Goal: Transaction & Acquisition: Download file/media

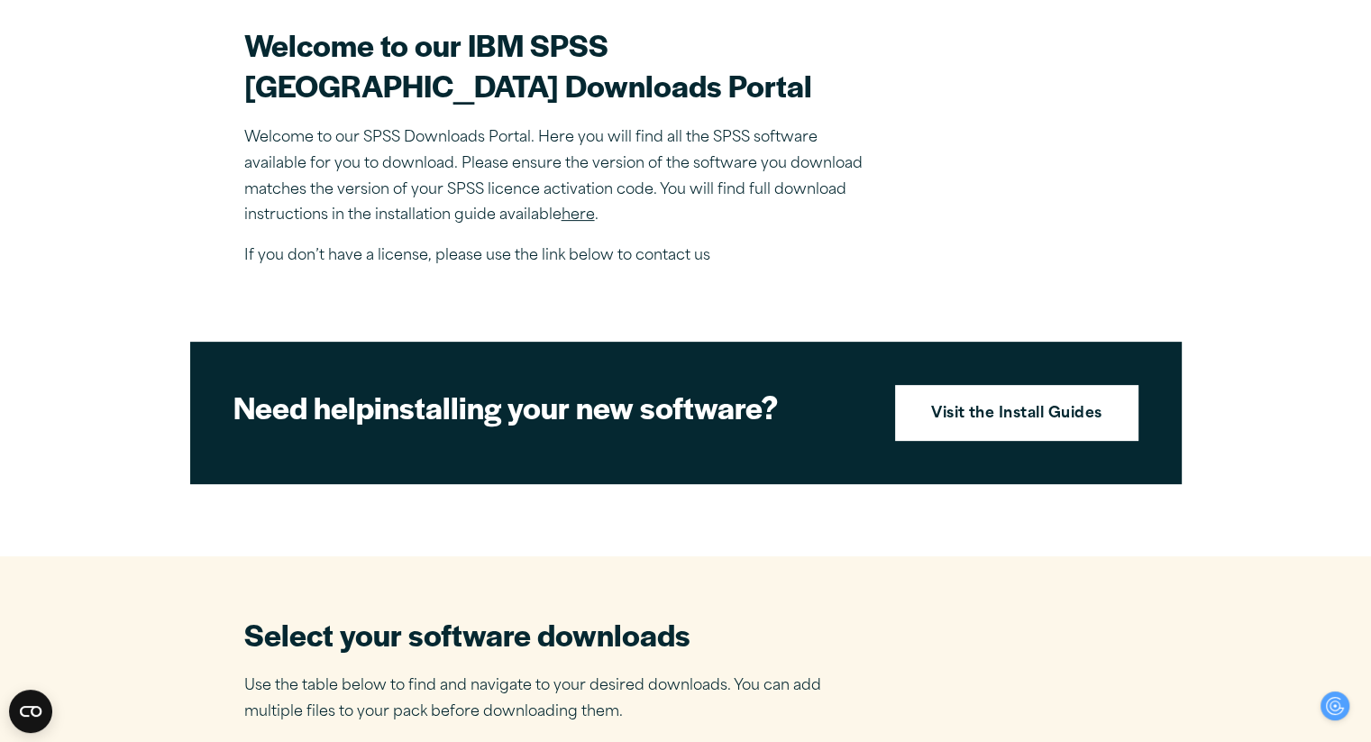
scroll to position [624, 0]
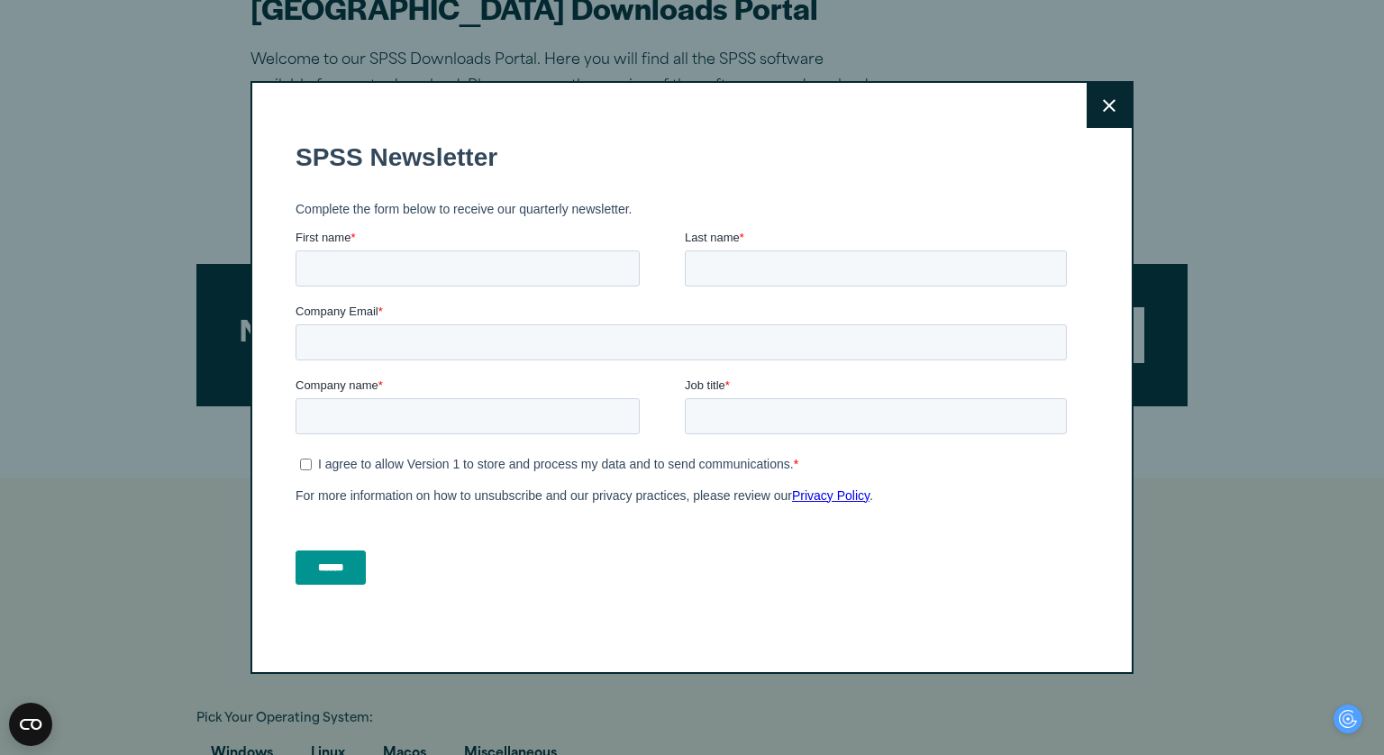
click at [1114, 94] on button "Close" at bounding box center [1109, 105] width 45 height 45
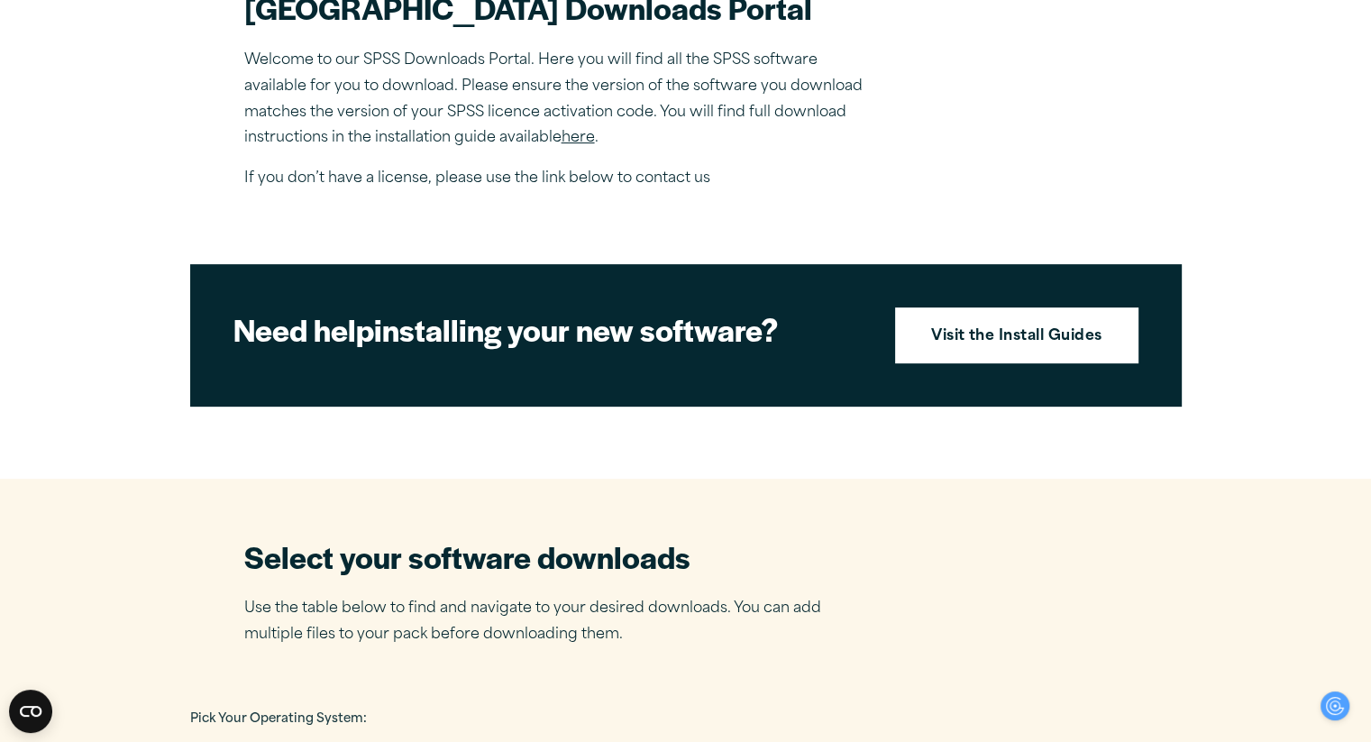
click at [573, 145] on link "here" at bounding box center [577, 138] width 33 height 14
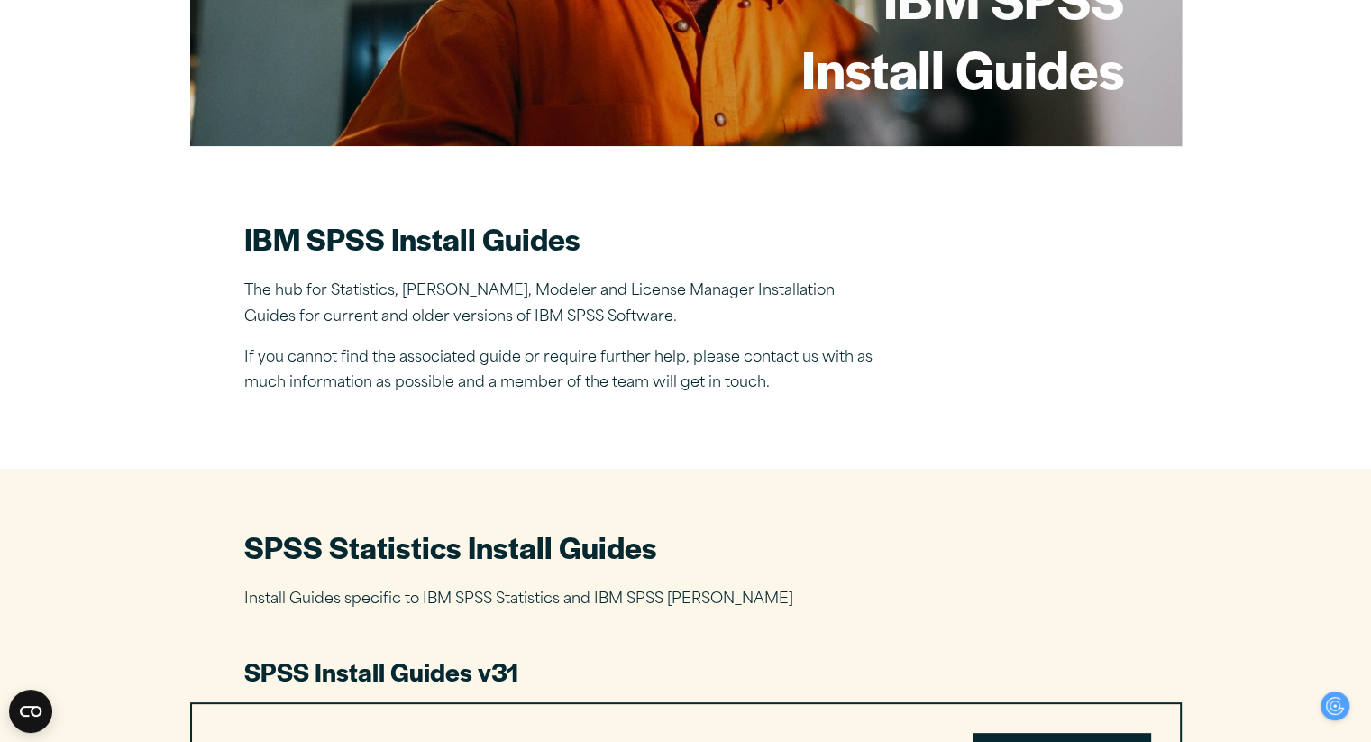
scroll to position [351, 0]
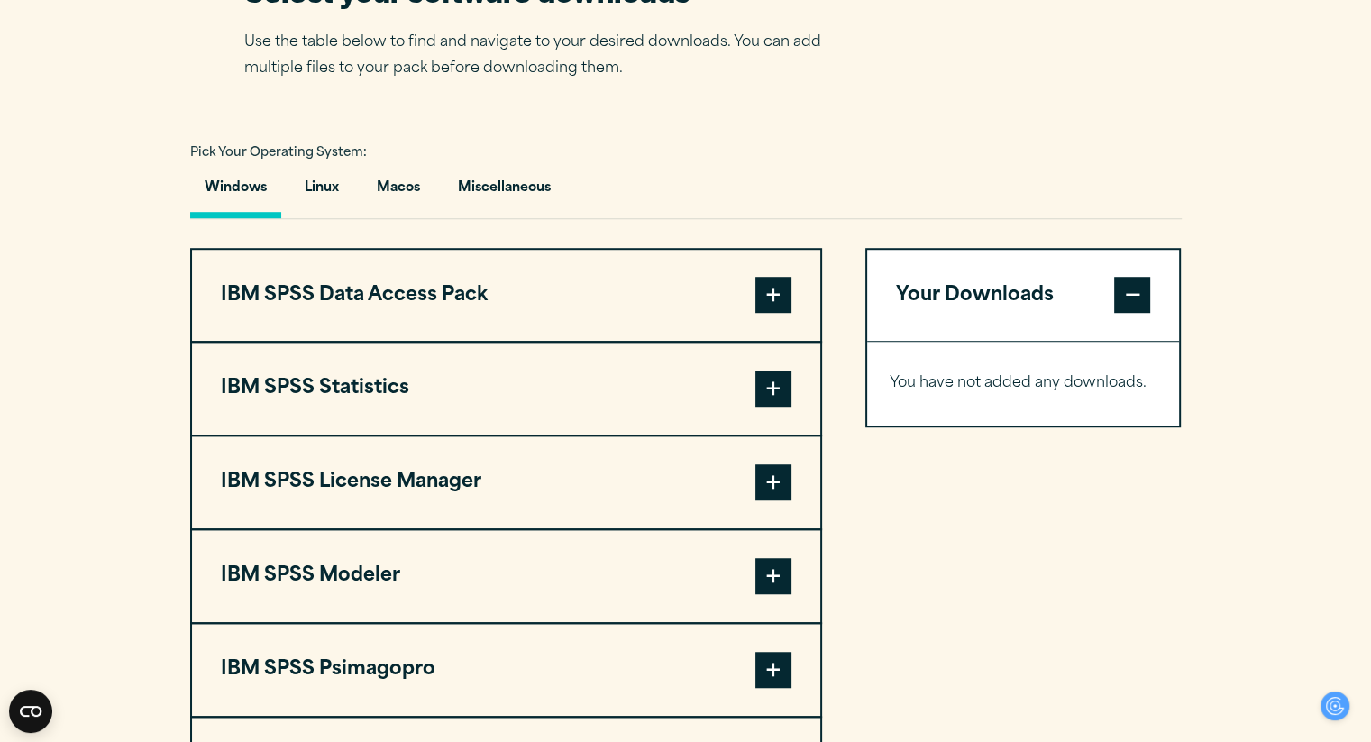
scroll to position [1190, 0]
click at [768, 313] on span at bounding box center [773, 295] width 36 height 36
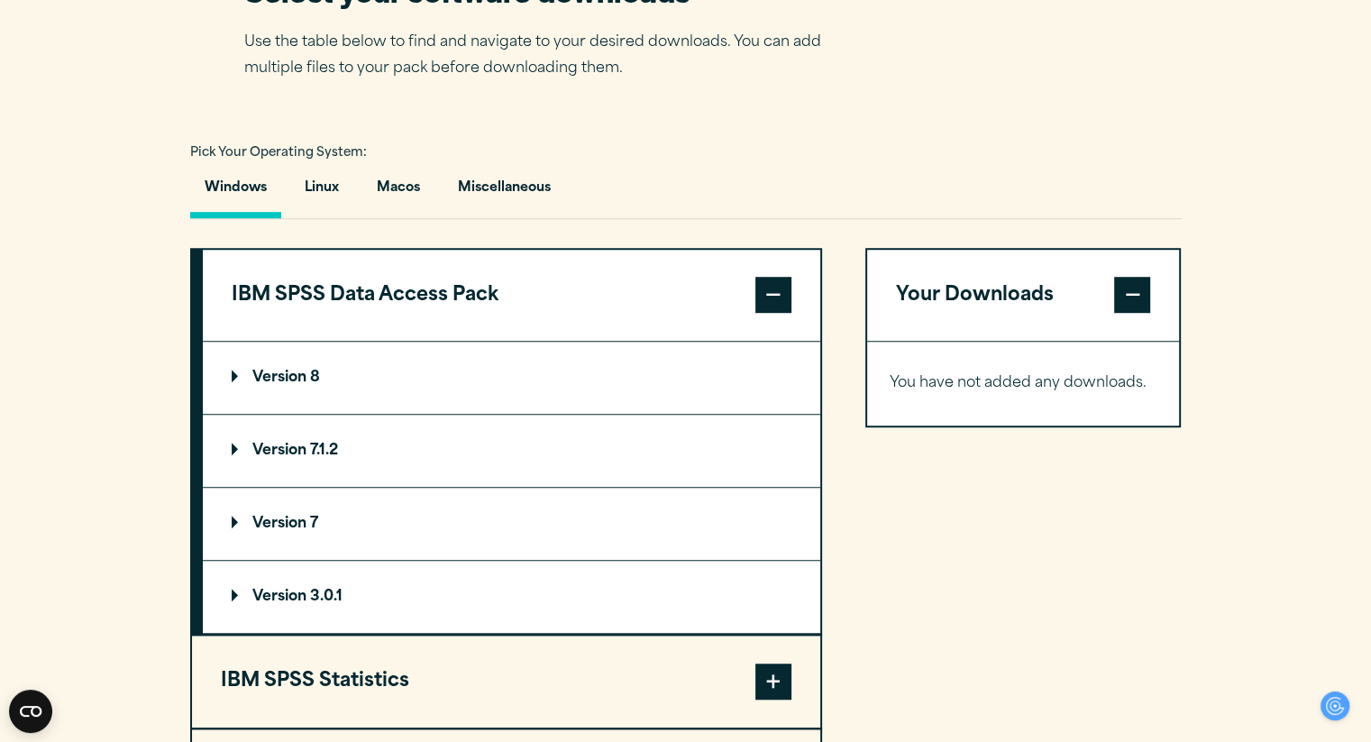
click at [768, 313] on span at bounding box center [773, 295] width 36 height 36
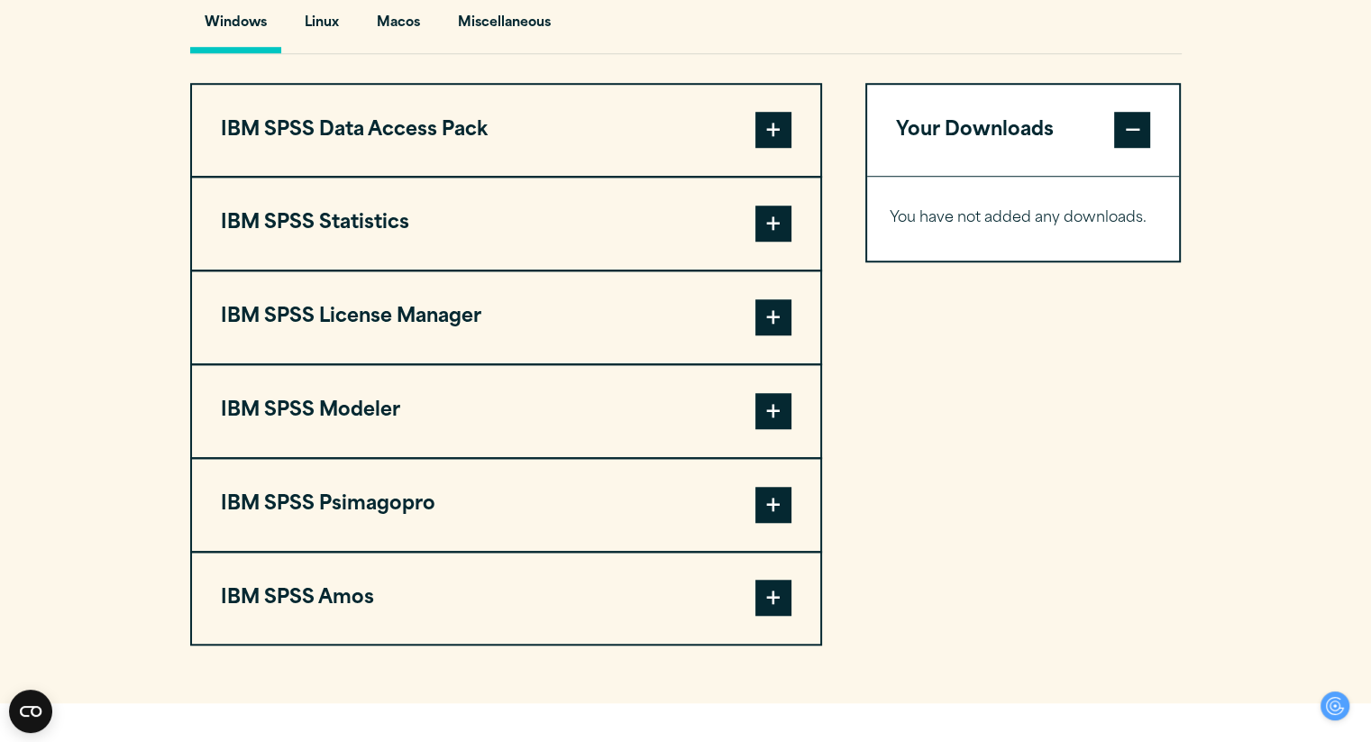
scroll to position [1354, 0]
click at [773, 149] on span at bounding box center [773, 131] width 36 height 36
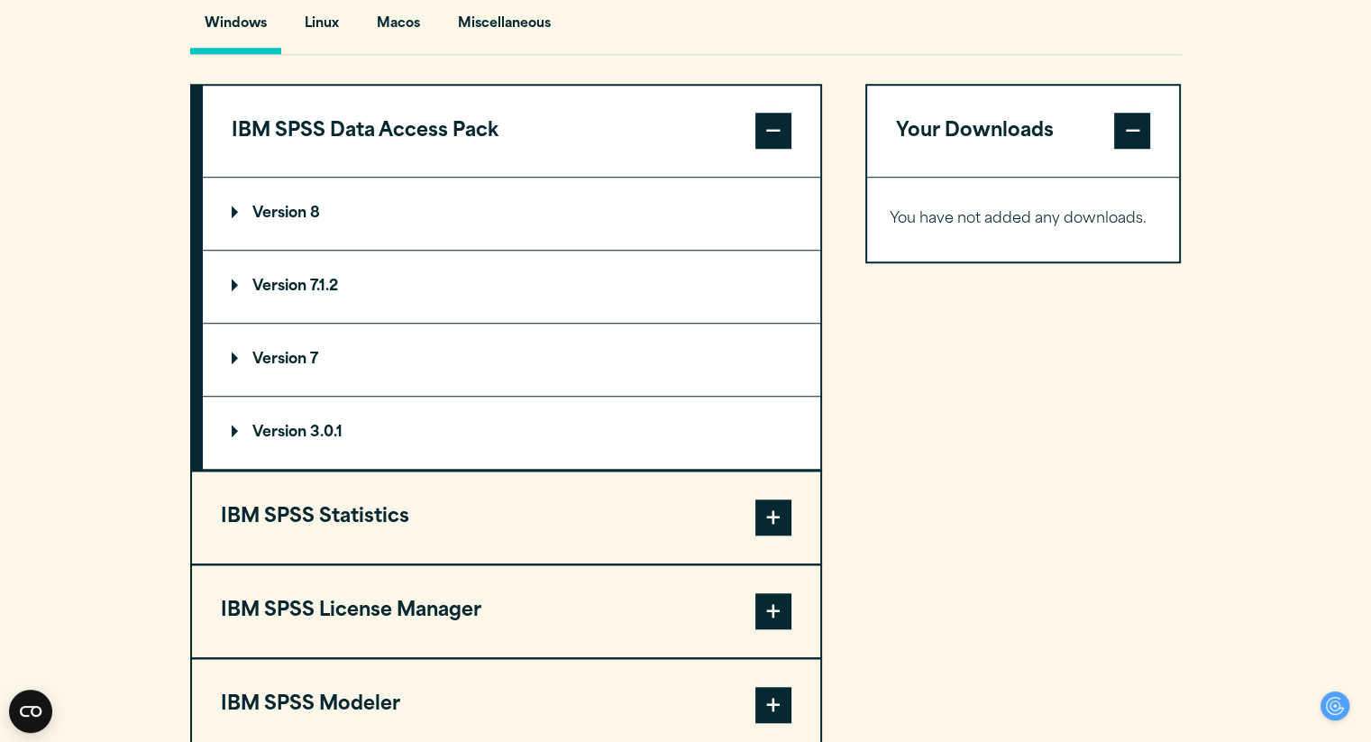
click at [238, 221] on p "Version 8" at bounding box center [276, 213] width 88 height 14
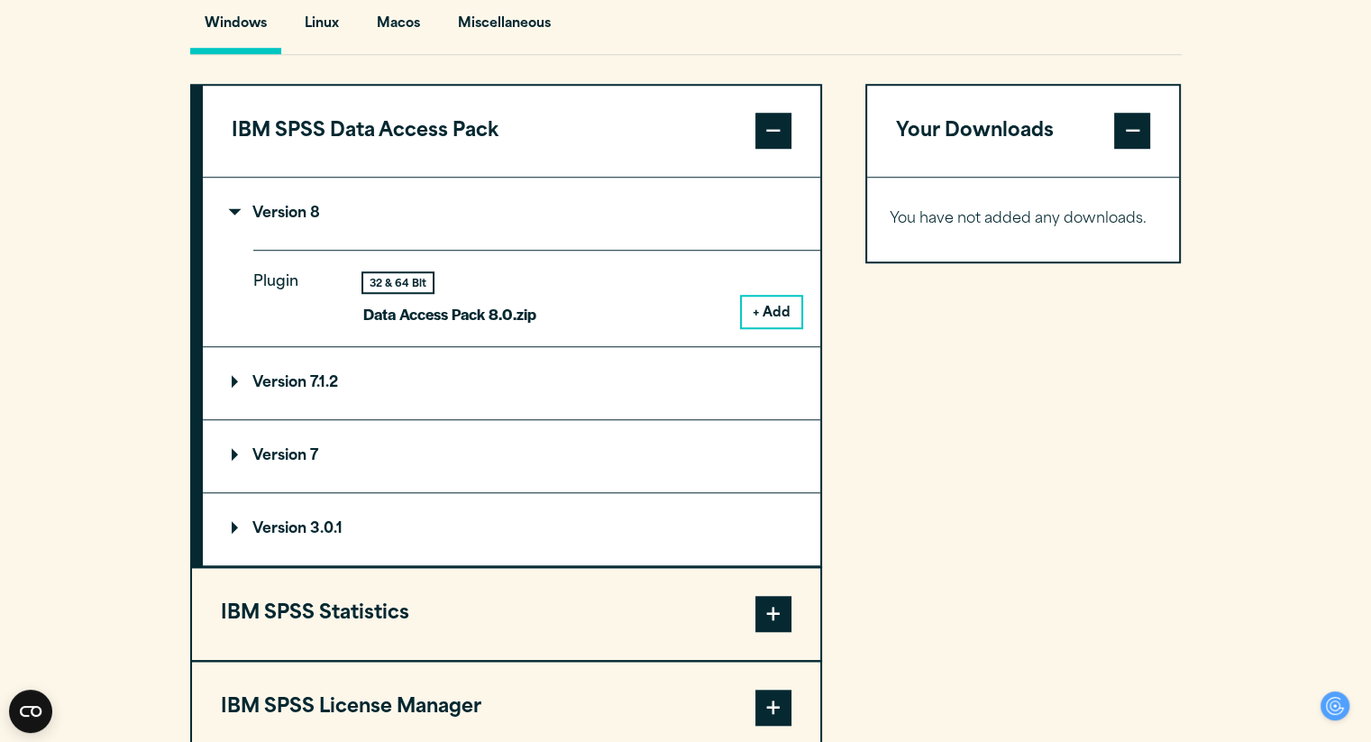
click at [764, 327] on button "+ Add" at bounding box center [771, 311] width 59 height 31
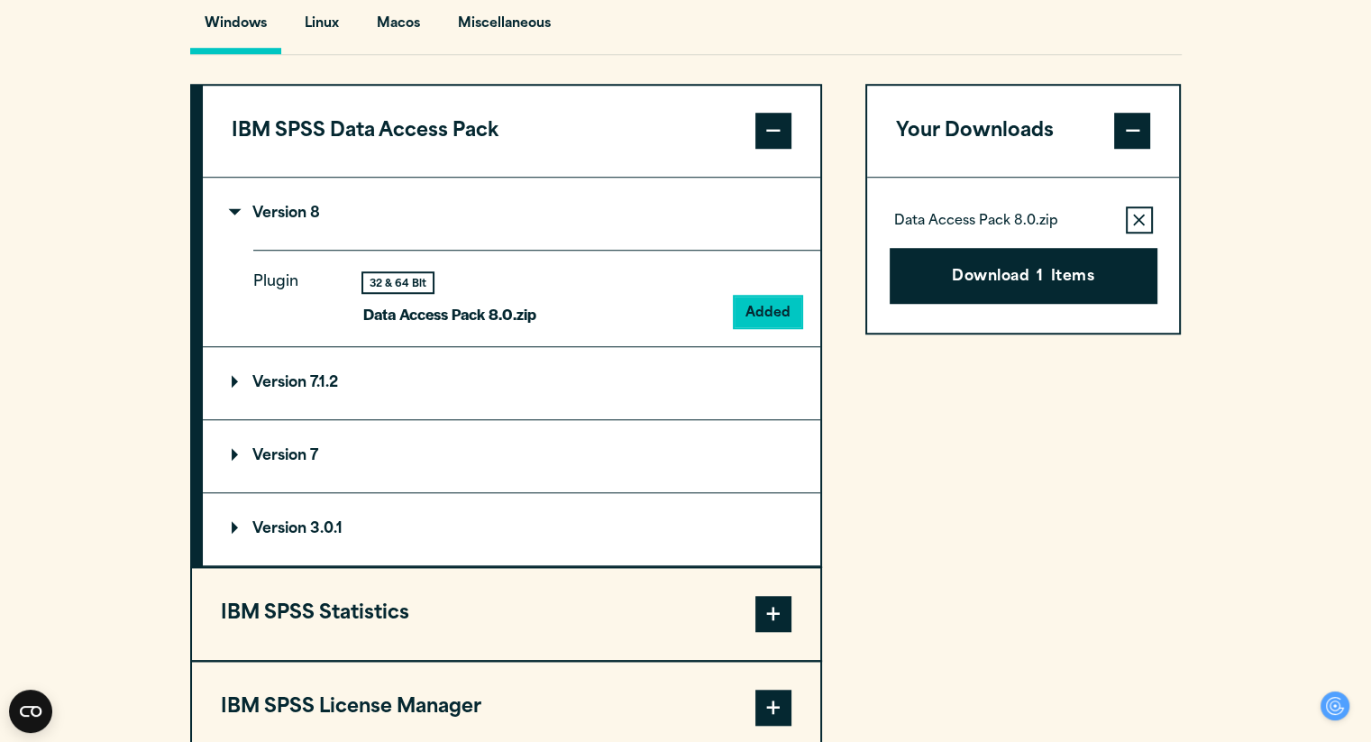
click at [780, 149] on span at bounding box center [773, 131] width 36 height 36
